Goal: Transaction & Acquisition: Purchase product/service

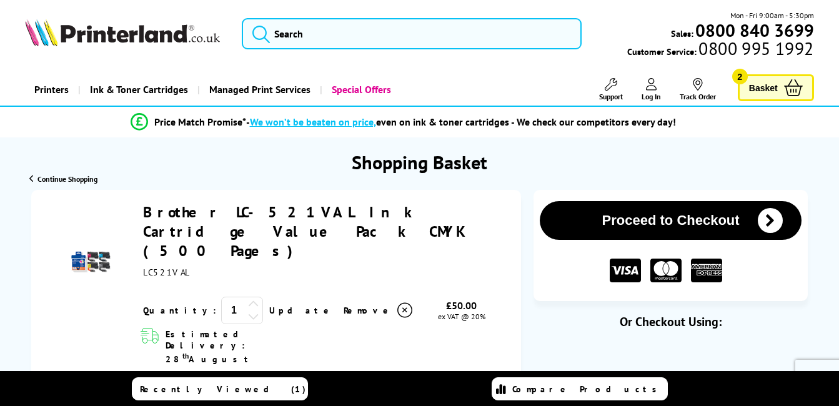
click at [755, 91] on span "Basket" at bounding box center [763, 87] width 29 height 17
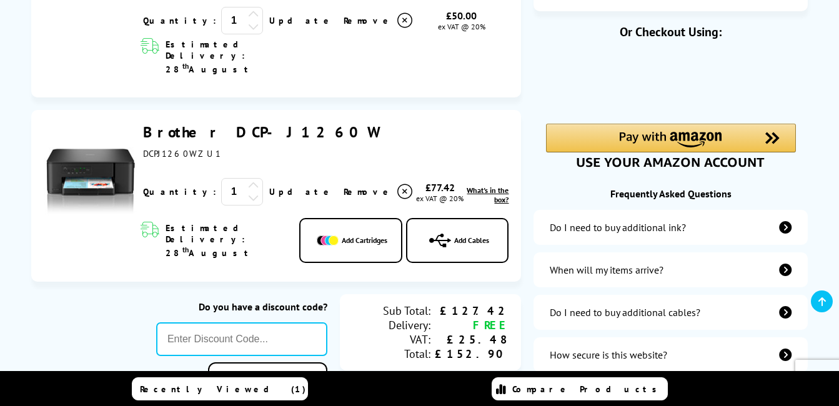
scroll to position [312, 0]
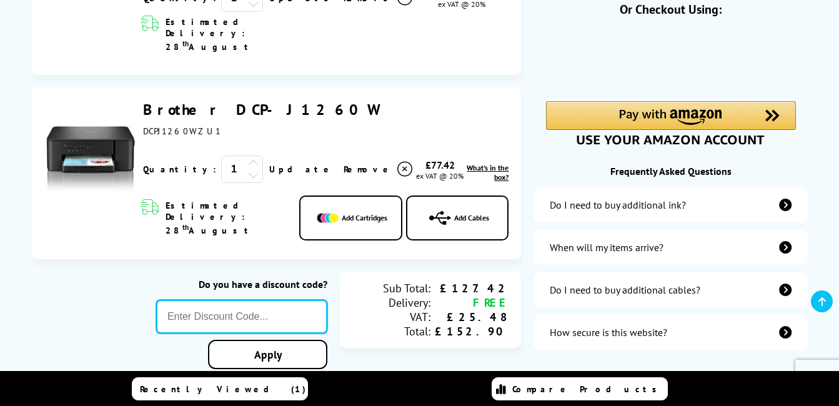
click at [243, 300] on input "text" at bounding box center [241, 317] width 171 height 34
type input "AUGUST10"
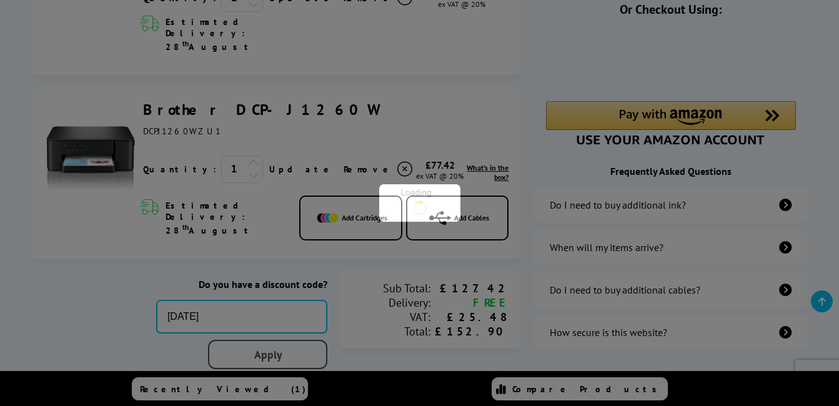
click at [232, 300] on div "Proceed to Checkout Shopping Basket 1 Update 1" at bounding box center [419, 385] width 839 height 1015
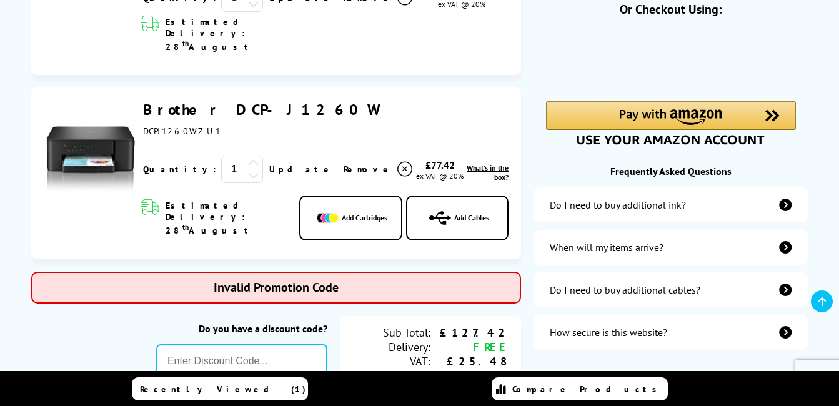
click at [493, 163] on span "What's in the box?" at bounding box center [487, 172] width 42 height 19
click at [495, 163] on span "What's in the box?" at bounding box center [487, 172] width 42 height 19
click at [497, 163] on span "What's in the box?" at bounding box center [487, 172] width 42 height 19
click at [468, 163] on span "What's in the box?" at bounding box center [487, 172] width 42 height 19
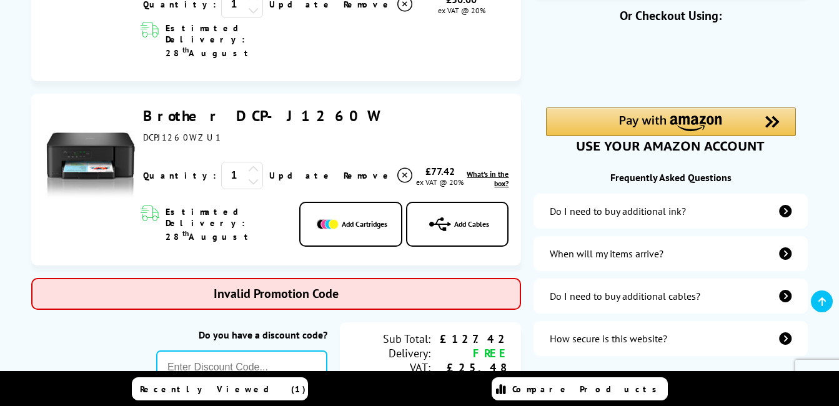
scroll to position [62, 0]
